Goal: Task Accomplishment & Management: Complete application form

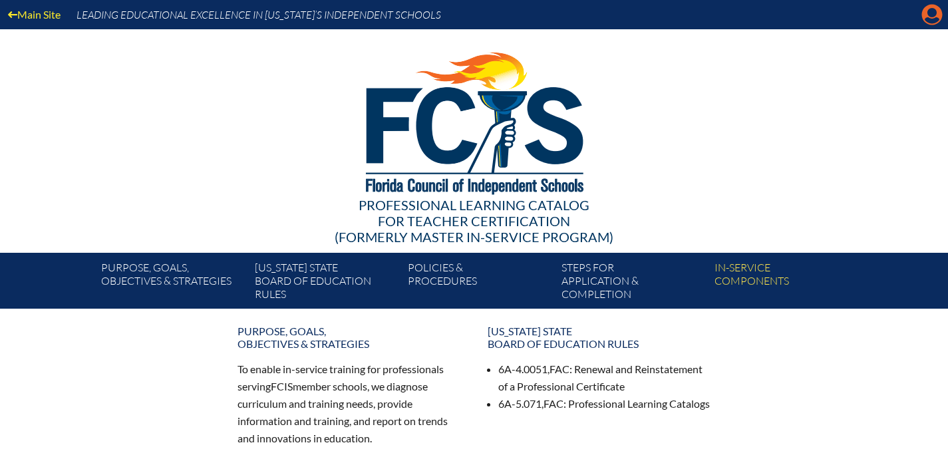
click at [929, 23] on icon at bounding box center [932, 15] width 21 height 21
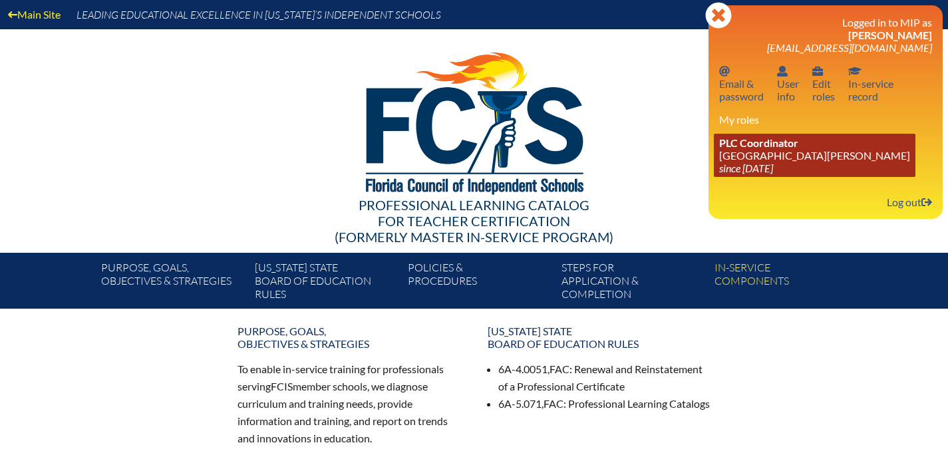
click at [754, 148] on span "PLC Coordinator" at bounding box center [758, 142] width 79 height 13
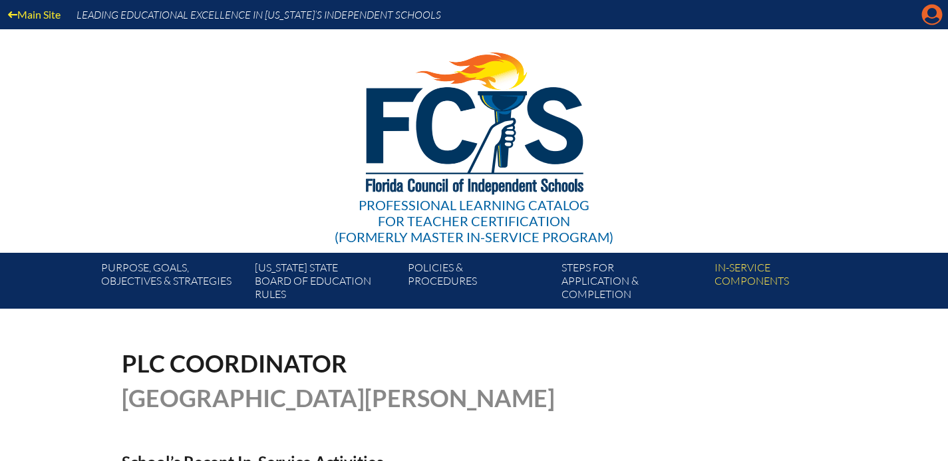
click at [934, 20] on icon "Manage account" at bounding box center [932, 14] width 21 height 21
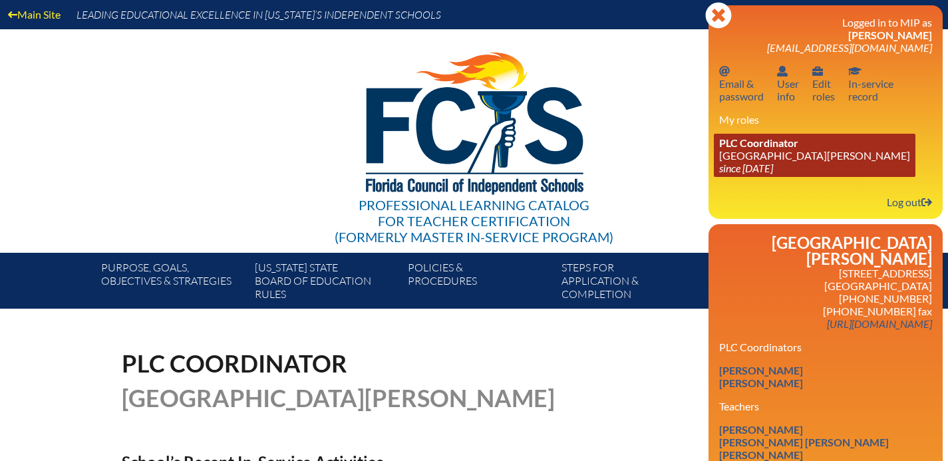
click at [794, 148] on span "PLC Coordinator" at bounding box center [758, 142] width 79 height 13
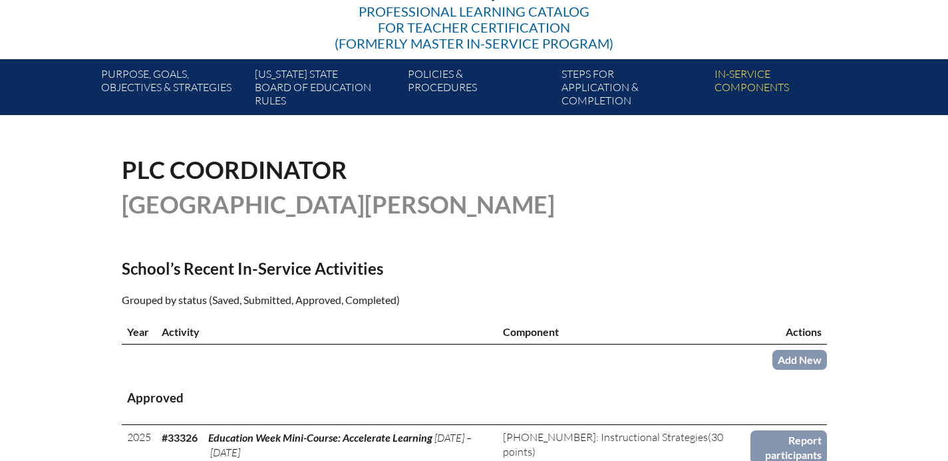
scroll to position [296, 0]
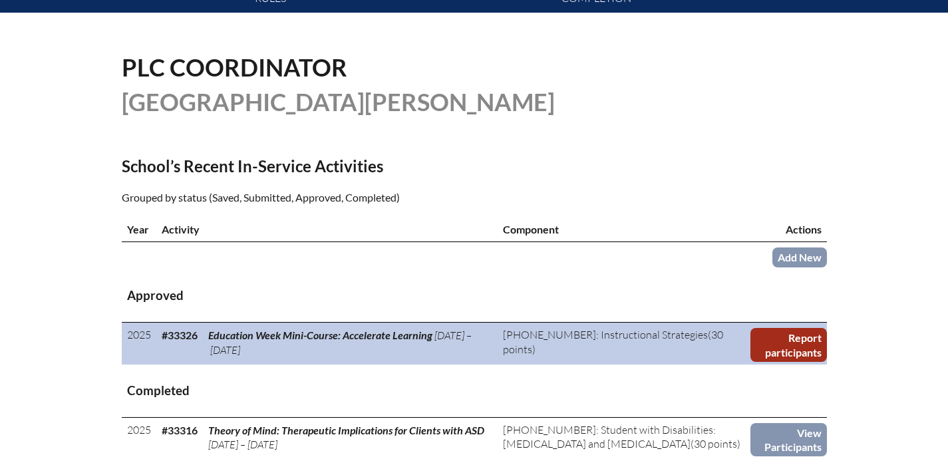
click at [792, 343] on link "Report participants" at bounding box center [789, 345] width 76 height 34
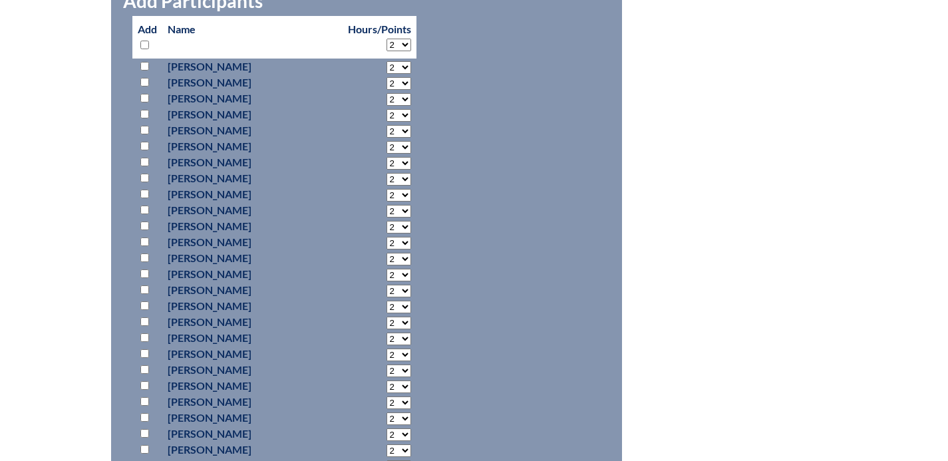
scroll to position [680, 0]
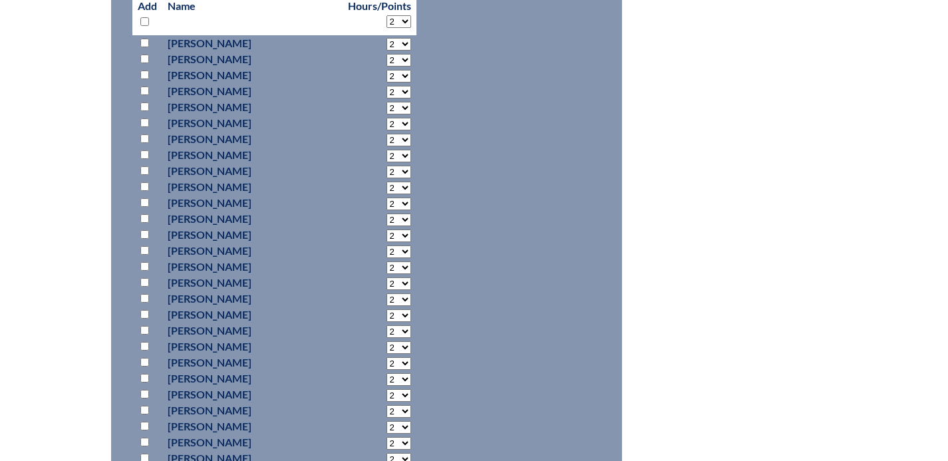
click at [145, 329] on input "checkbox" at bounding box center [144, 330] width 9 height 9
checkbox input "true"
click at [387, 330] on select "2 3 4 5 6 7 8 9 10 11 12 13 14 15 16 17 18 19 20 21 22 23" at bounding box center [399, 331] width 25 height 13
select select "3"
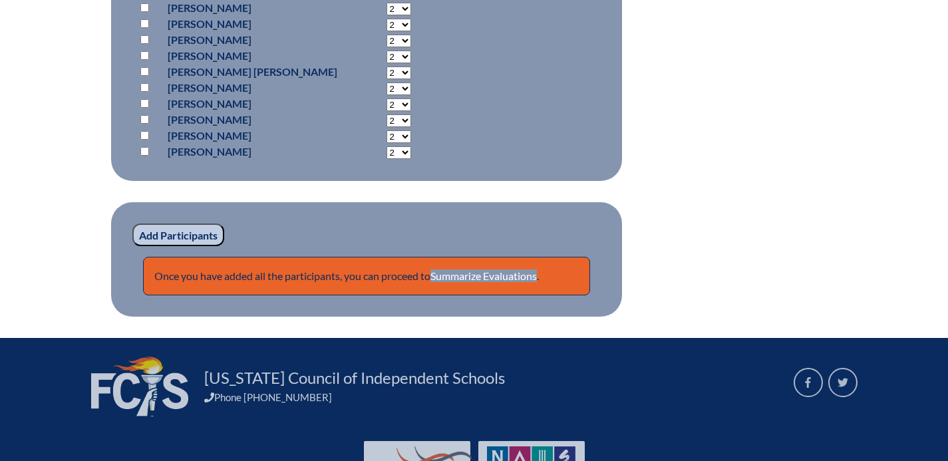
scroll to position [1264, 0]
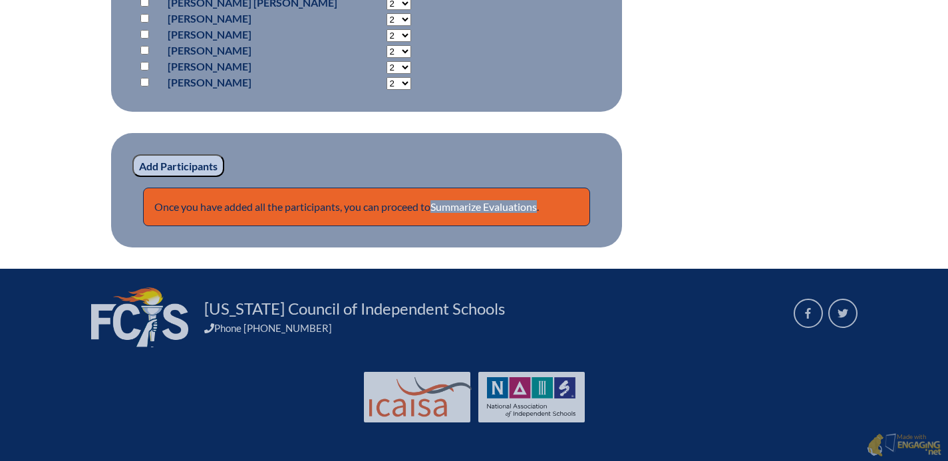
click at [173, 162] on input "Add Participants" at bounding box center [178, 165] width 92 height 23
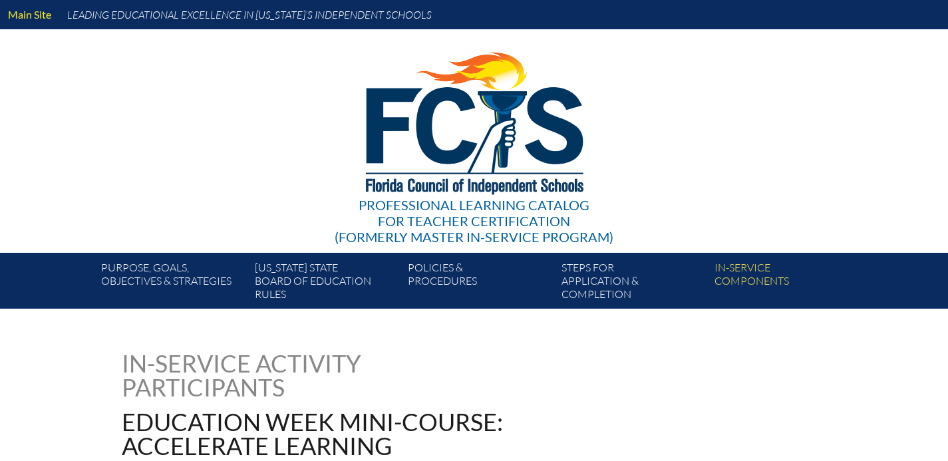
scroll to position [1321, 0]
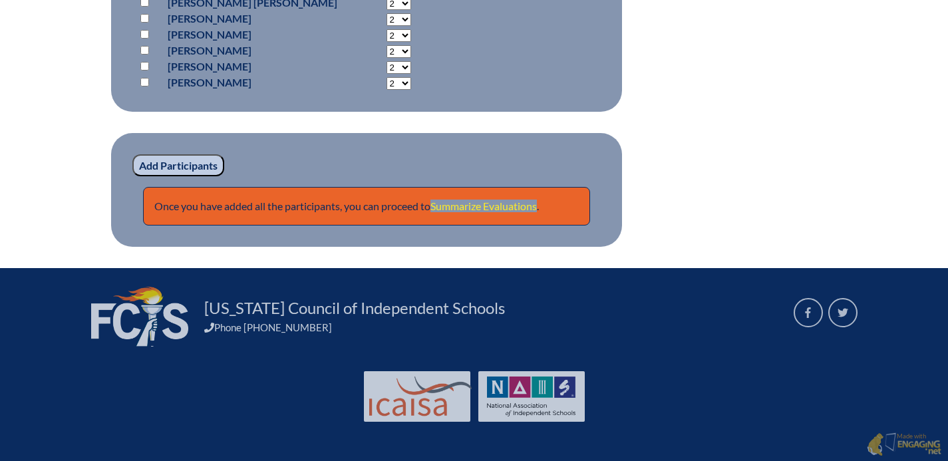
click at [512, 204] on link "Summarize Evaluations" at bounding box center [484, 206] width 106 height 13
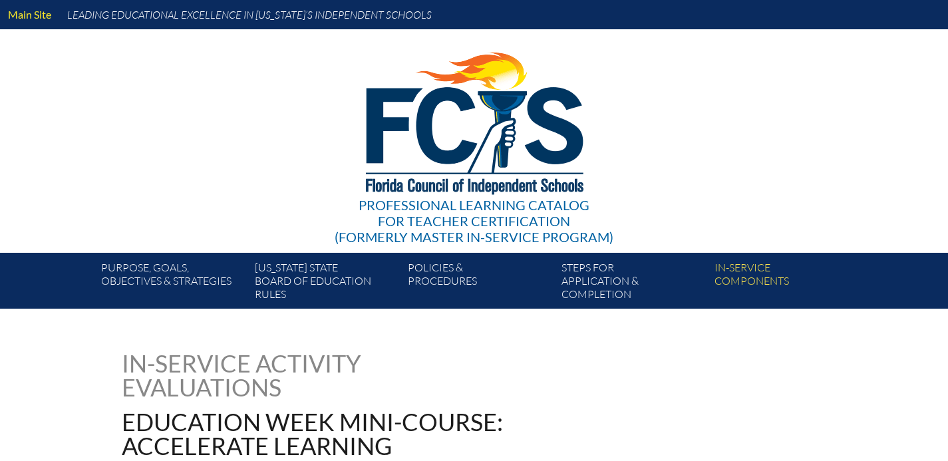
type input "0"
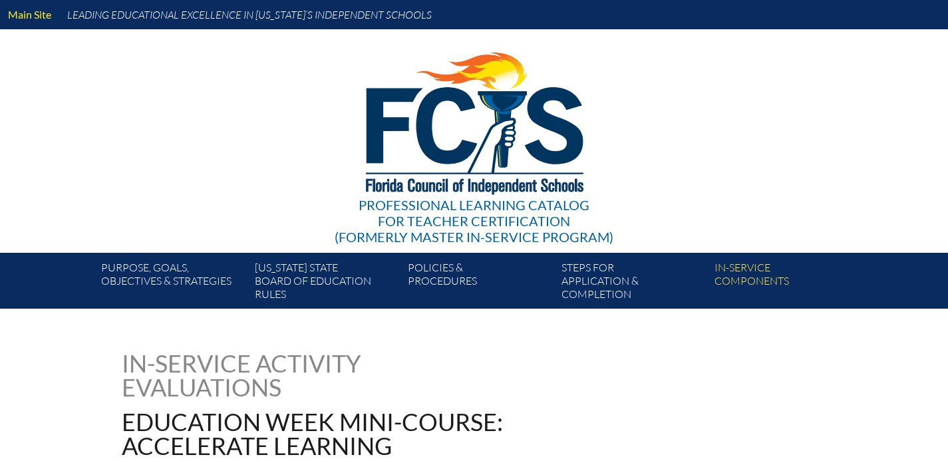
type input "0"
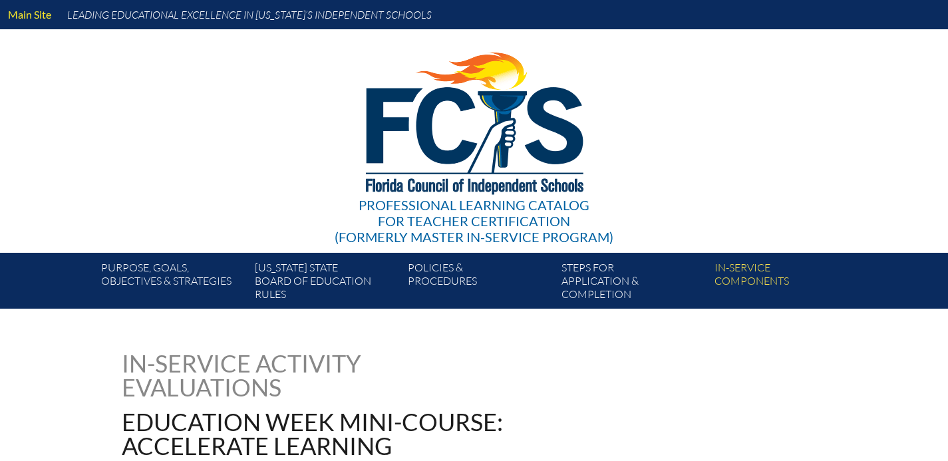
type input "0"
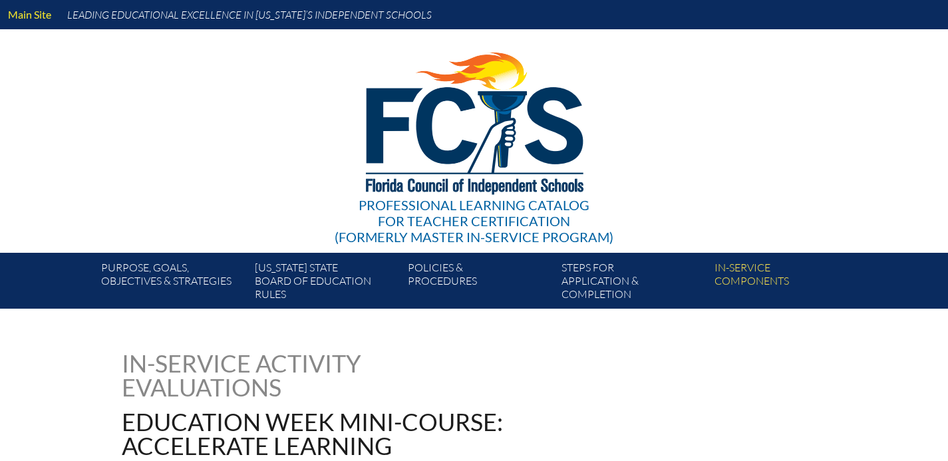
type input "0"
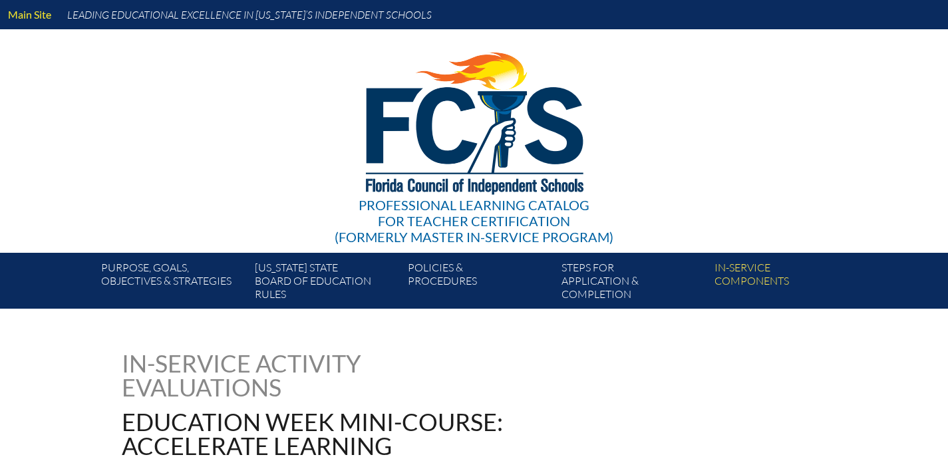
type input "0"
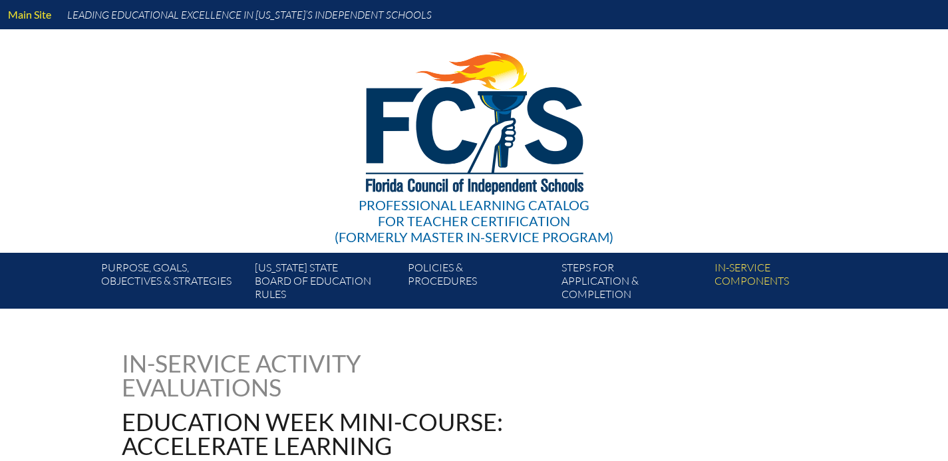
type input "0"
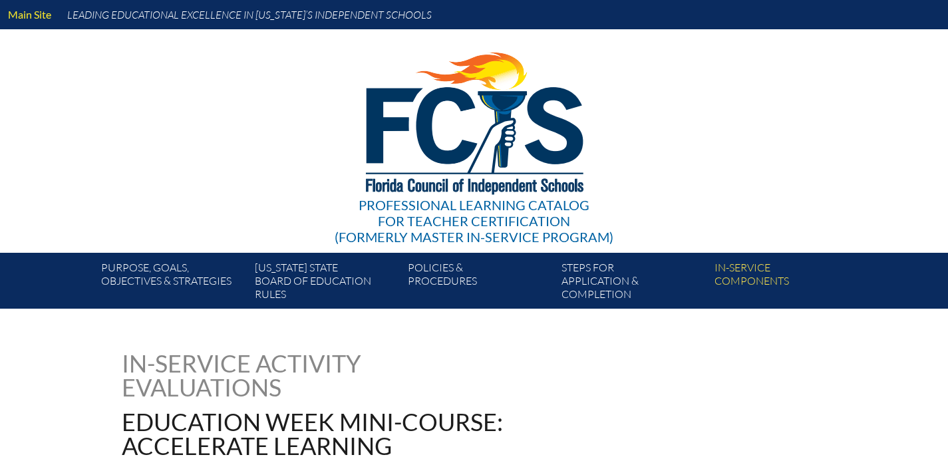
type input "0"
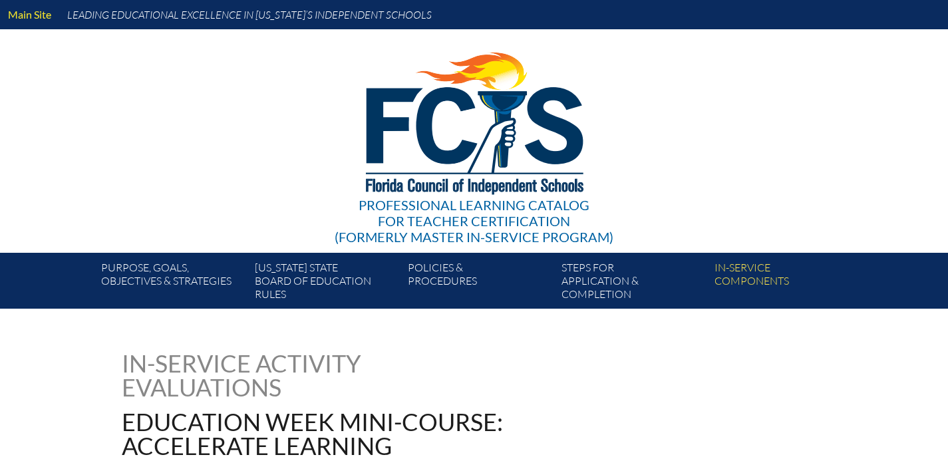
type input "0"
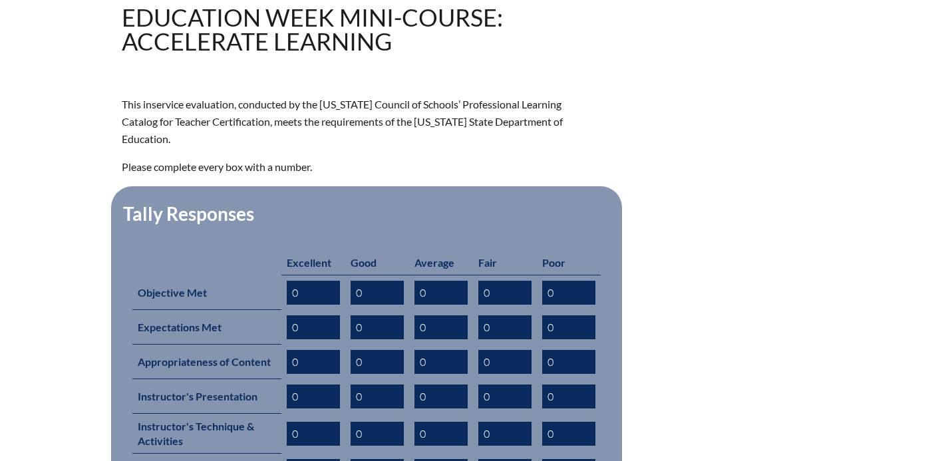
scroll to position [550, 0]
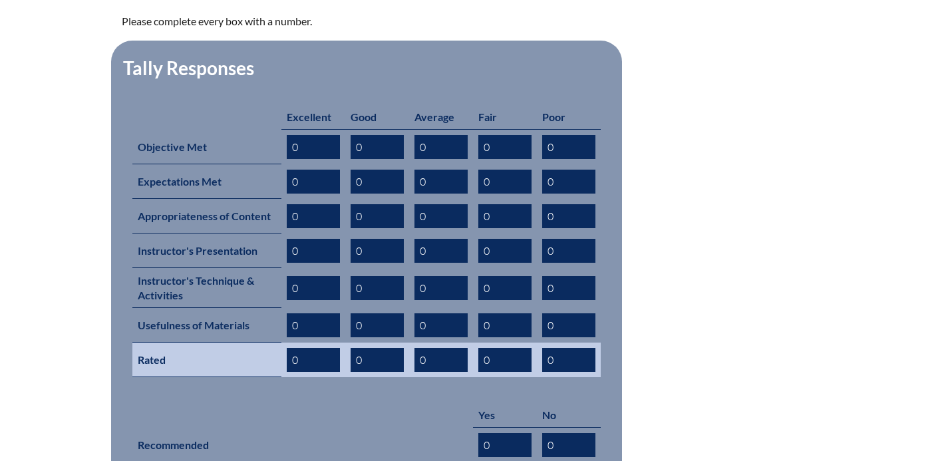
click at [297, 348] on input "0" at bounding box center [313, 360] width 53 height 24
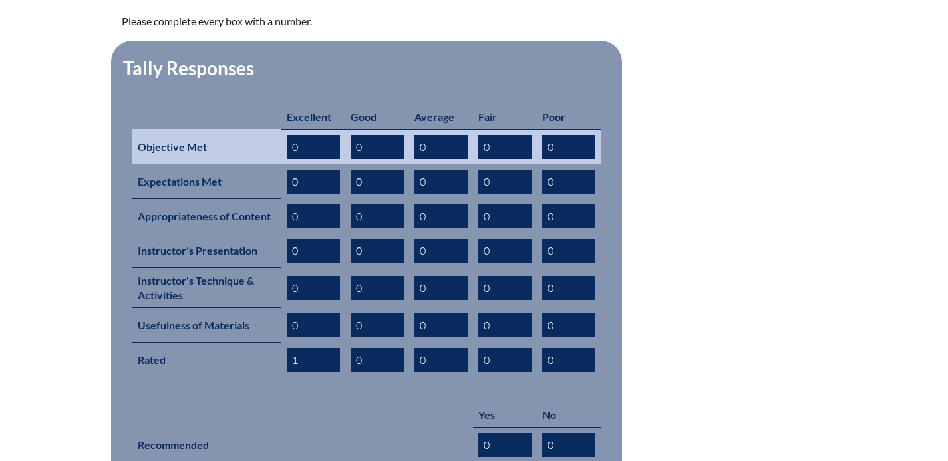
type input "1"
click at [318, 135] on input "0" at bounding box center [313, 147] width 53 height 24
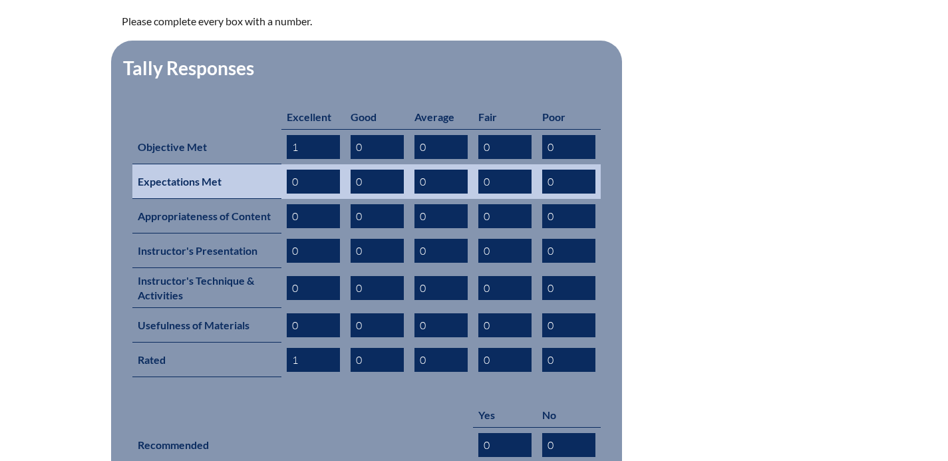
type input "1"
click at [305, 170] on input "0" at bounding box center [313, 182] width 53 height 24
type input "1"
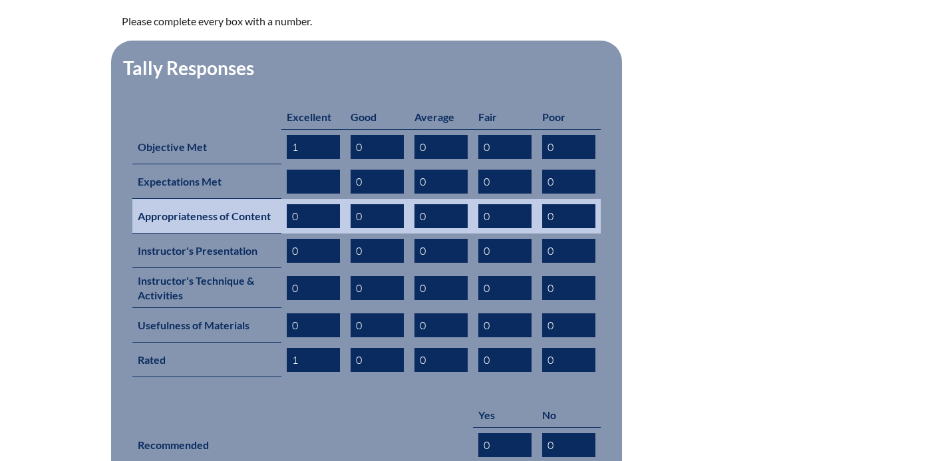
click at [306, 204] on input "0" at bounding box center [313, 216] width 53 height 24
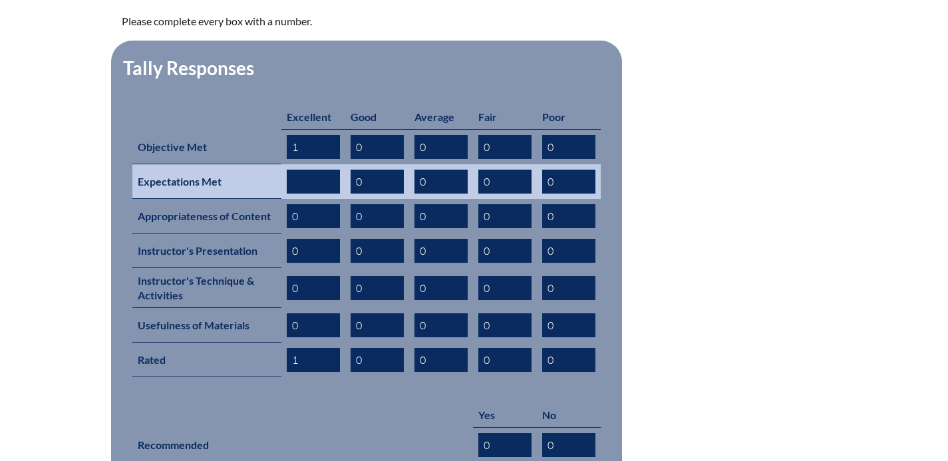
click at [303, 170] on input "text" at bounding box center [313, 182] width 53 height 24
type input "1"
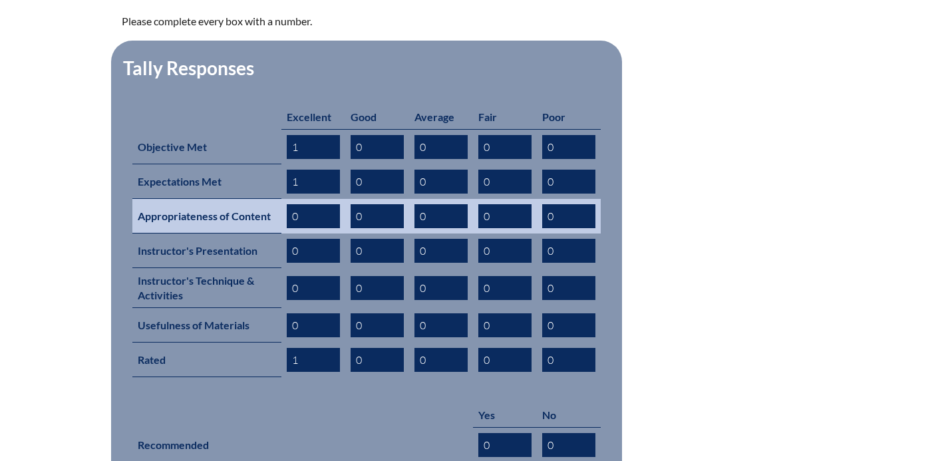
click at [304, 204] on input "0" at bounding box center [313, 216] width 53 height 24
click at [304, 204] on input "text" at bounding box center [313, 216] width 53 height 24
type input "1"
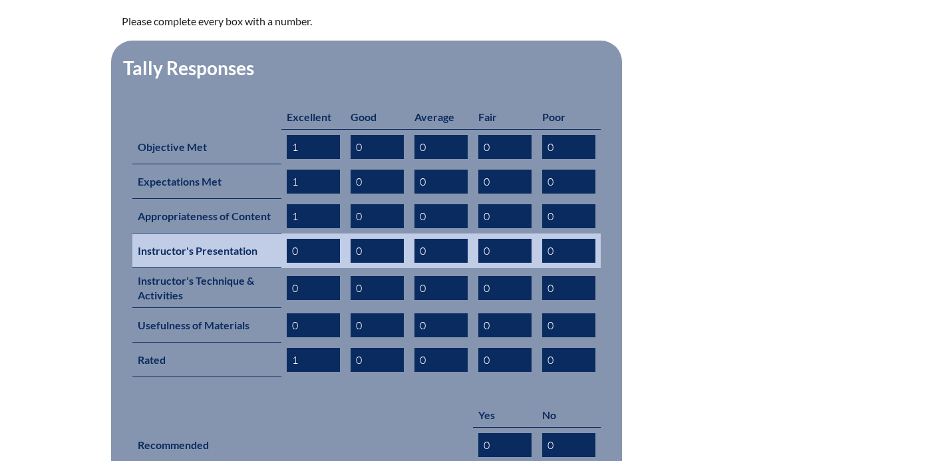
click at [295, 239] on input "0" at bounding box center [313, 251] width 53 height 24
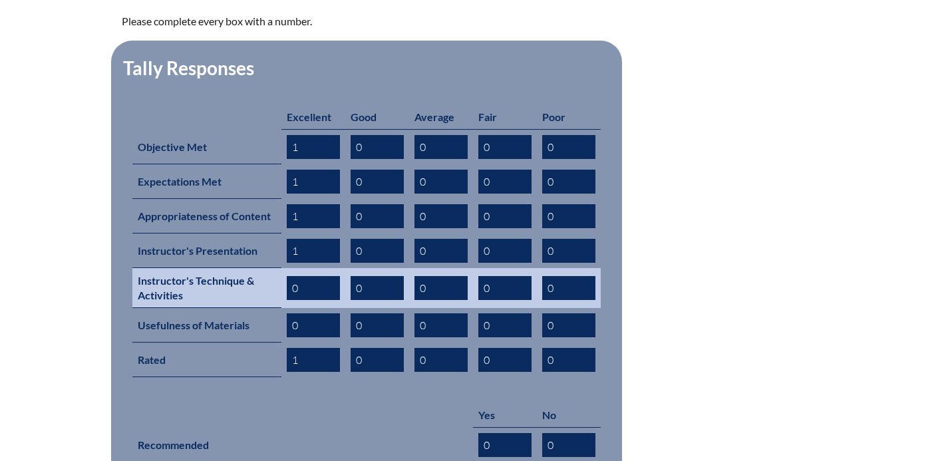
type input "1"
click at [301, 276] on input "0" at bounding box center [313, 288] width 53 height 24
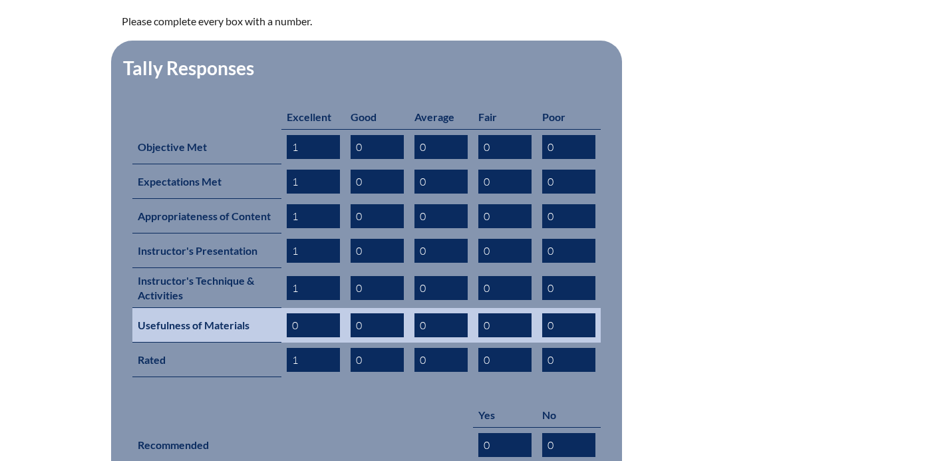
type input "1"
click at [294, 313] on input "0" at bounding box center [313, 325] width 53 height 24
click at [311, 313] on input "0" at bounding box center [313, 325] width 53 height 24
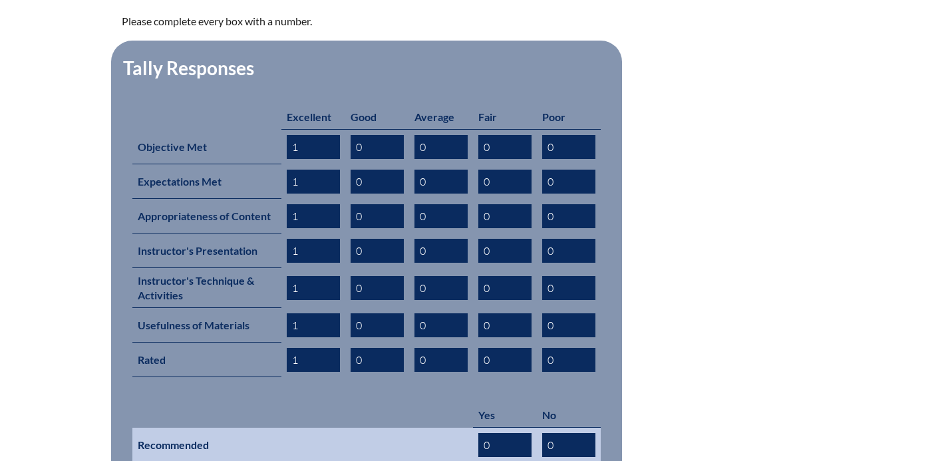
type input "1"
click at [508, 433] on input "0" at bounding box center [504, 445] width 53 height 24
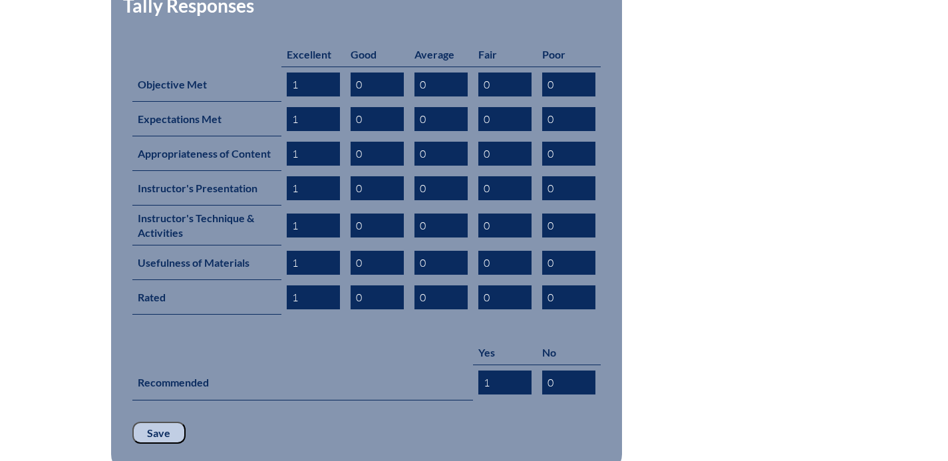
scroll to position [685, 0]
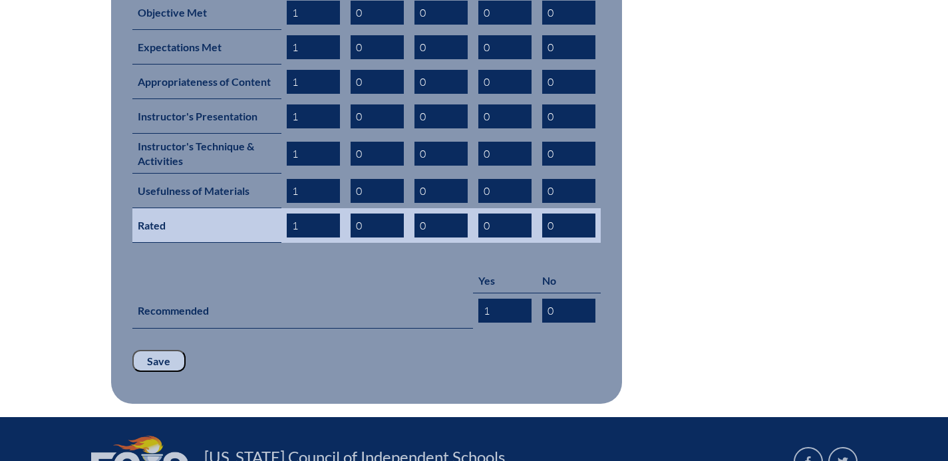
type input "1"
click at [311, 214] on input "1" at bounding box center [313, 226] width 53 height 24
type input "1"
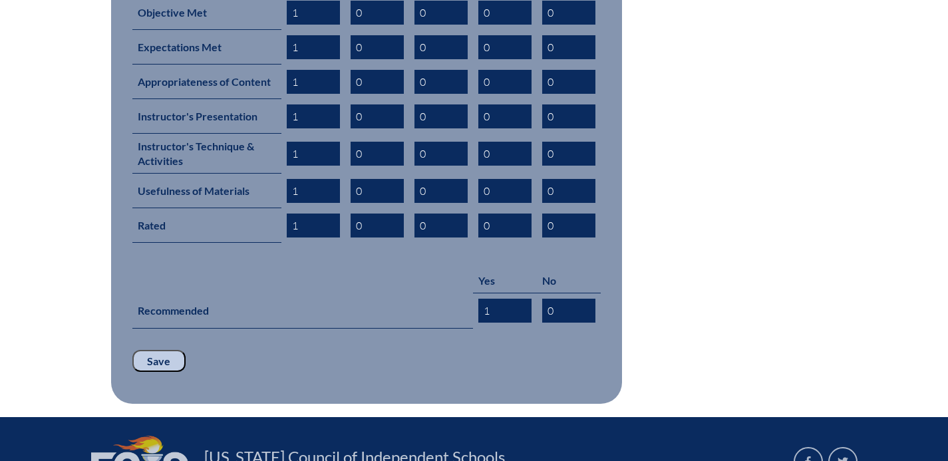
click at [148, 350] on input "Save" at bounding box center [158, 361] width 53 height 23
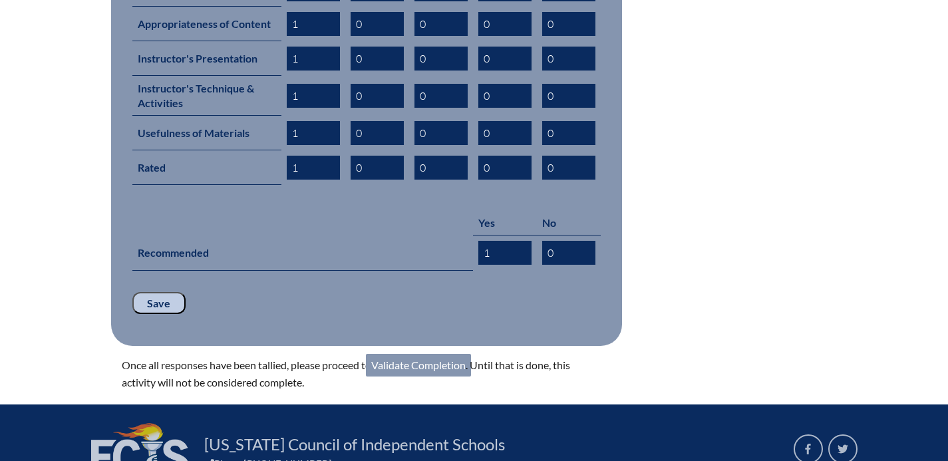
scroll to position [743, 0]
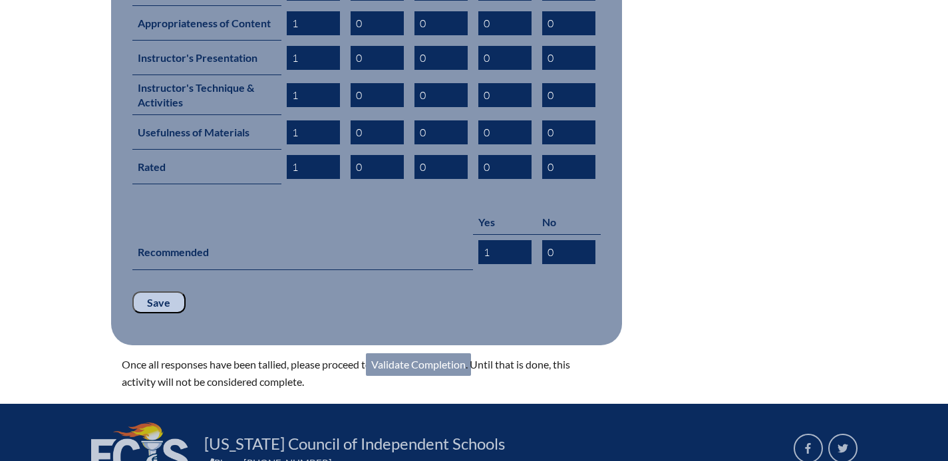
click at [417, 353] on link "Validate Completion" at bounding box center [418, 364] width 105 height 23
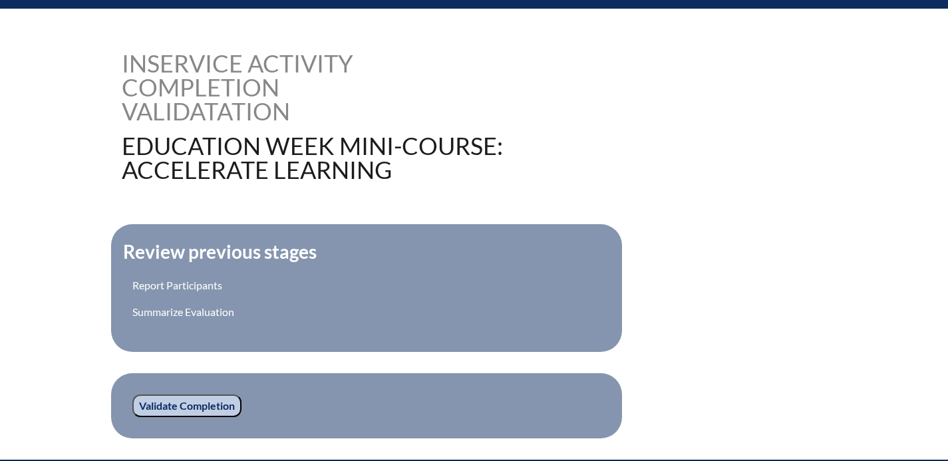
scroll to position [469, 0]
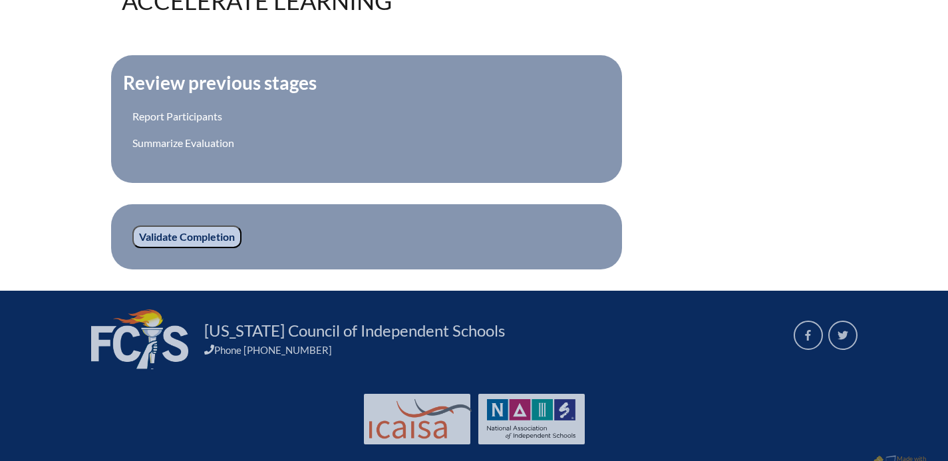
click at [189, 238] on input "Validate Completion" at bounding box center [186, 237] width 109 height 23
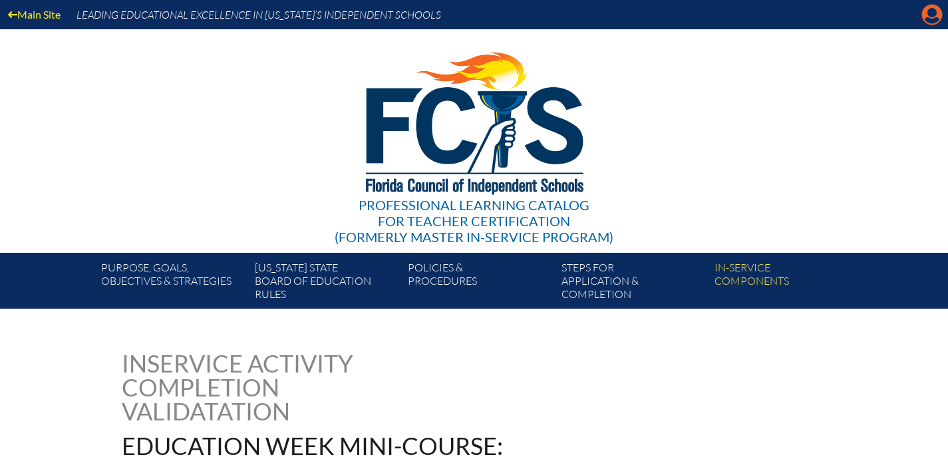
click at [928, 16] on icon at bounding box center [932, 15] width 21 height 21
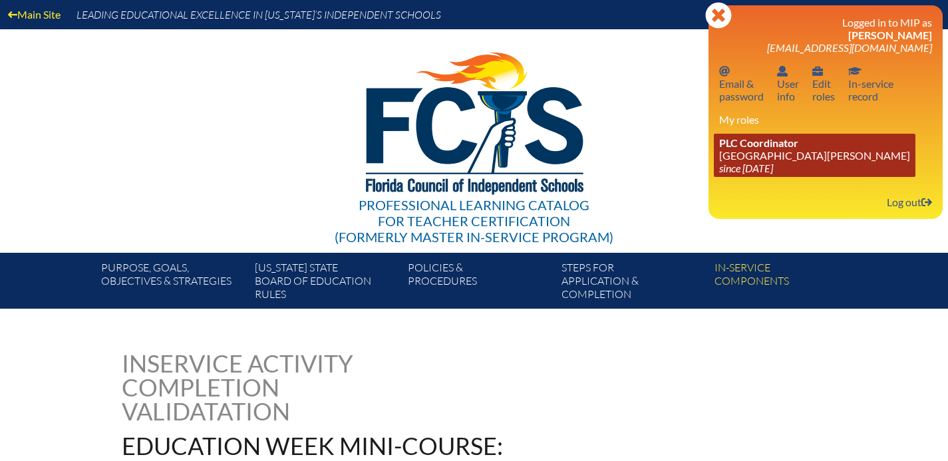
click at [767, 157] on link "PLC Coordinator [GEOGRAPHIC_DATA][PERSON_NAME] since [DATE]" at bounding box center [815, 155] width 202 height 43
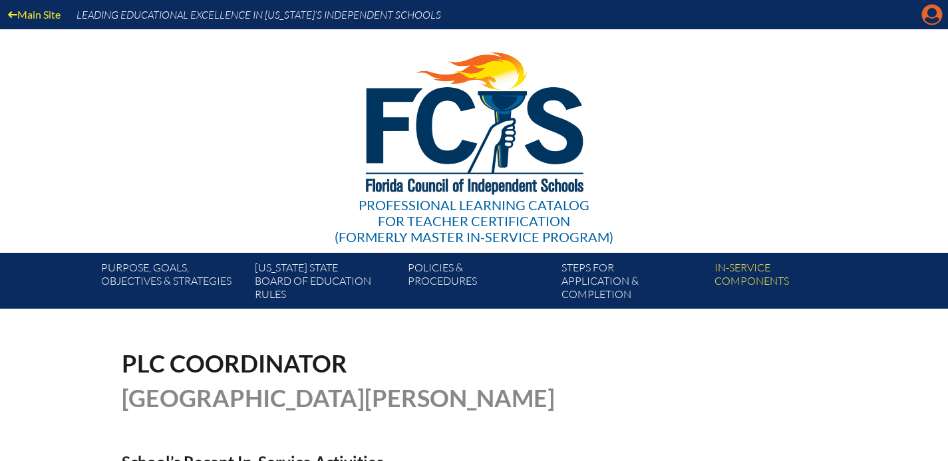
click at [930, 14] on icon "Manage account" at bounding box center [932, 14] width 21 height 21
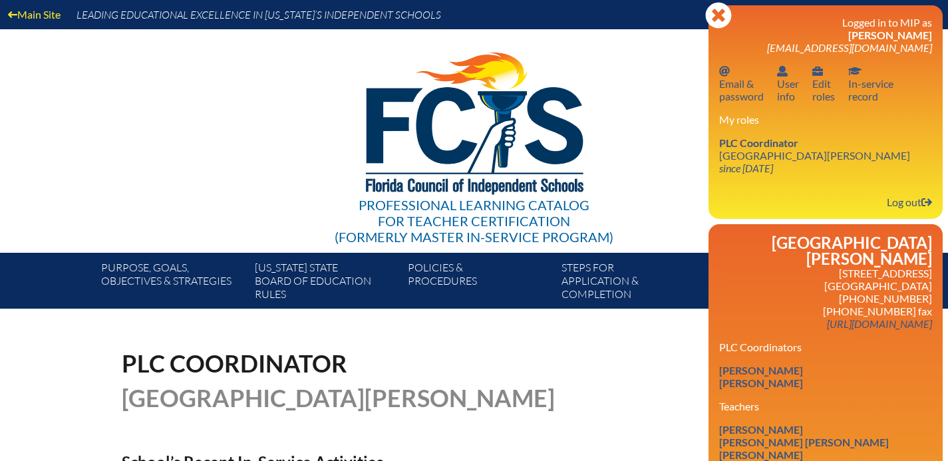
scroll to position [218, 0]
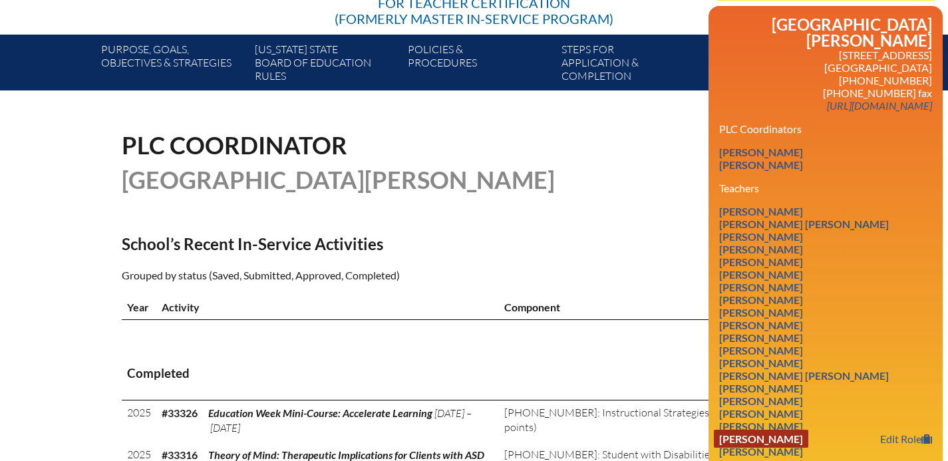
click at [778, 434] on link "[PERSON_NAME]" at bounding box center [761, 439] width 94 height 18
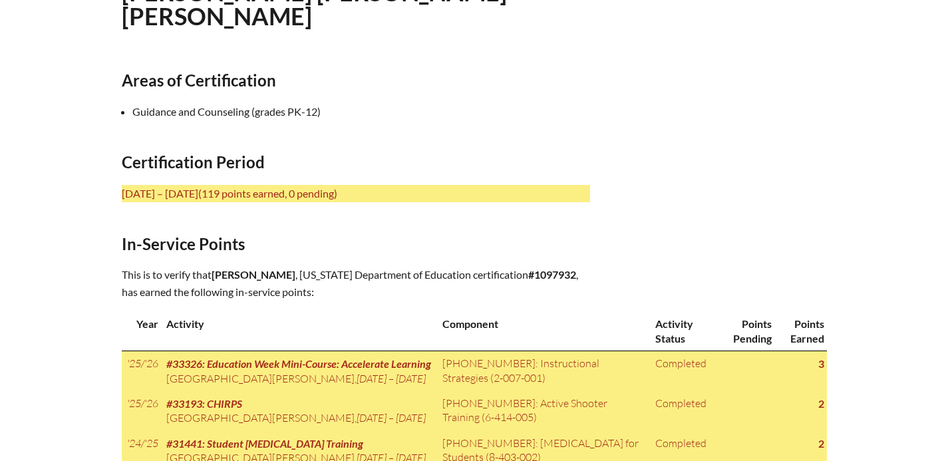
scroll to position [434, 0]
